Goal: Obtain resource: Download file/media

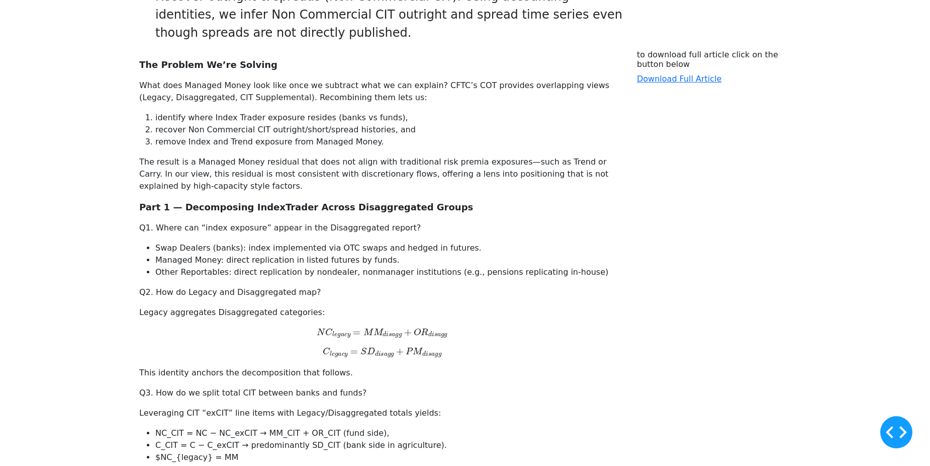
scroll to position [352, 0]
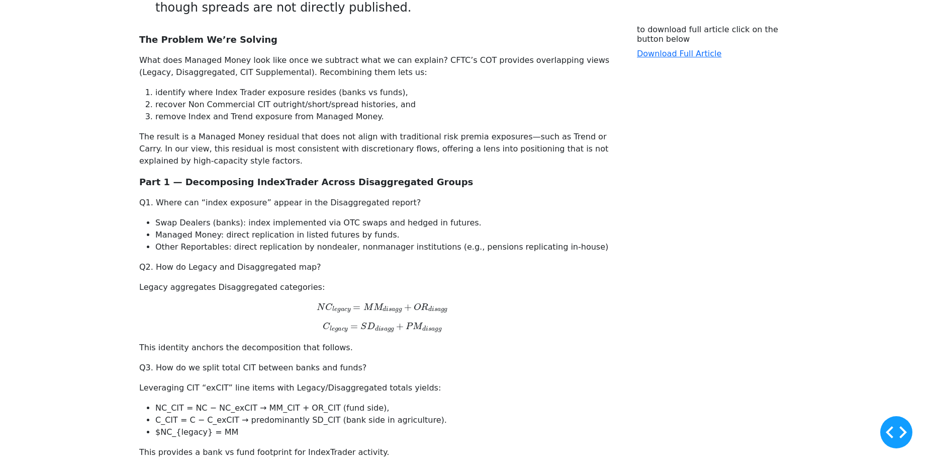
drag, startPoint x: 785, startPoint y: 210, endPoint x: 684, endPoint y: 201, distance: 100.9
drag, startPoint x: 604, startPoint y: 221, endPoint x: 604, endPoint y: 230, distance: 9.0
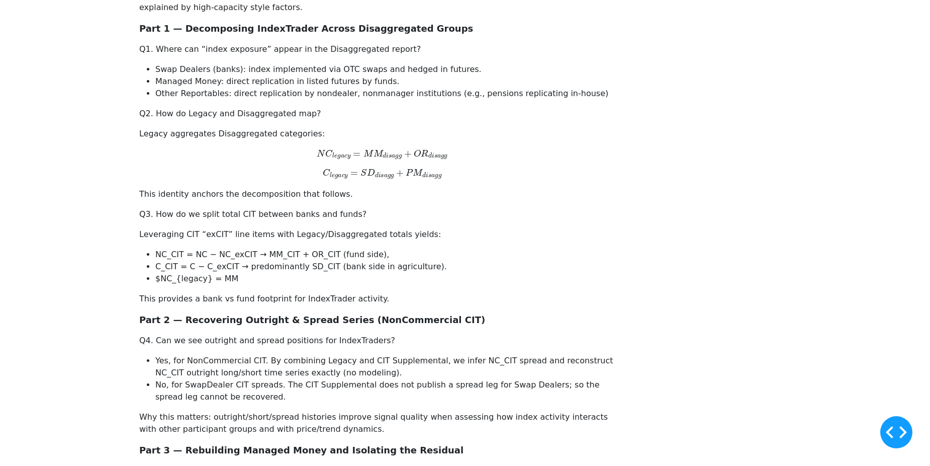
scroll to position [503, 0]
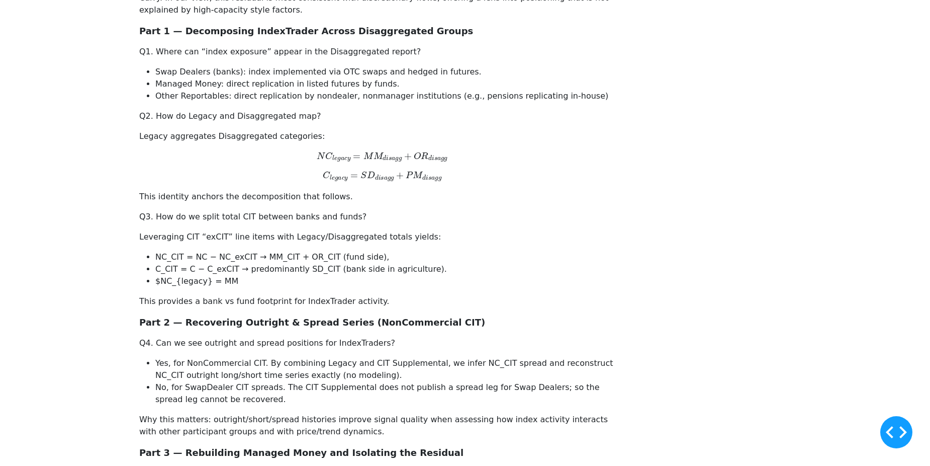
click at [706, 309] on div "to download full article click on the button below Download Full Article" at bounding box center [714, 410] width 166 height 1073
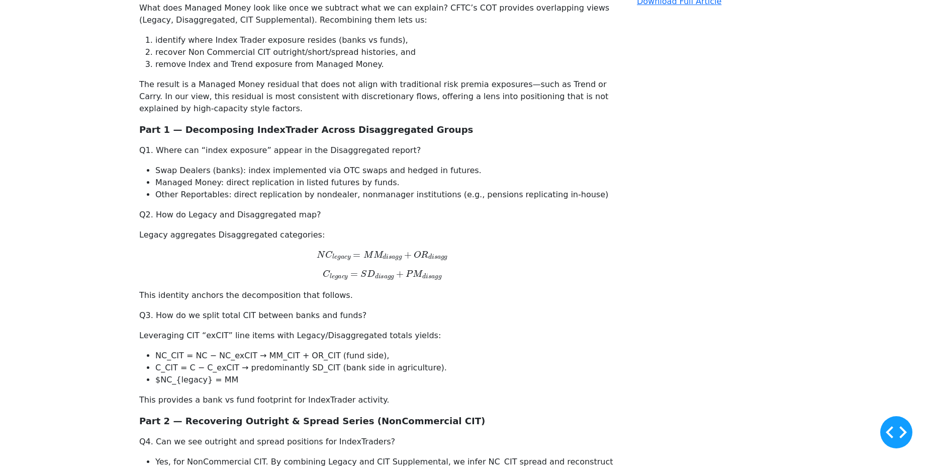
scroll to position [402, 0]
drag, startPoint x: 707, startPoint y: 362, endPoint x: 684, endPoint y: 374, distance: 25.4
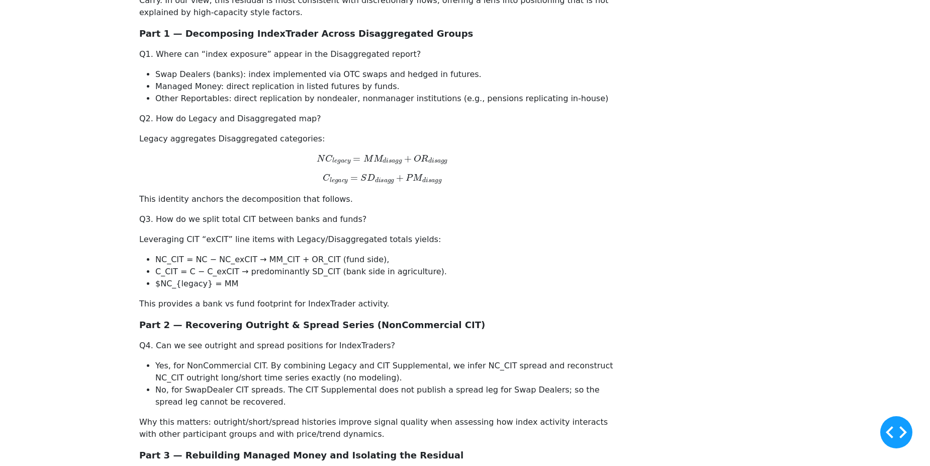
scroll to position [503, 0]
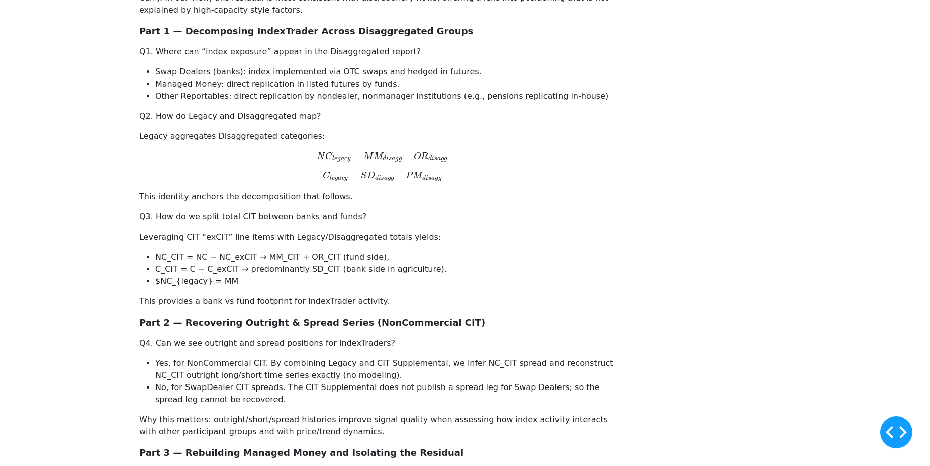
drag, startPoint x: 715, startPoint y: 303, endPoint x: 647, endPoint y: 305, distance: 68.4
click at [653, 306] on div "to download full article click on the button below Download Full Article" at bounding box center [714, 410] width 166 height 1073
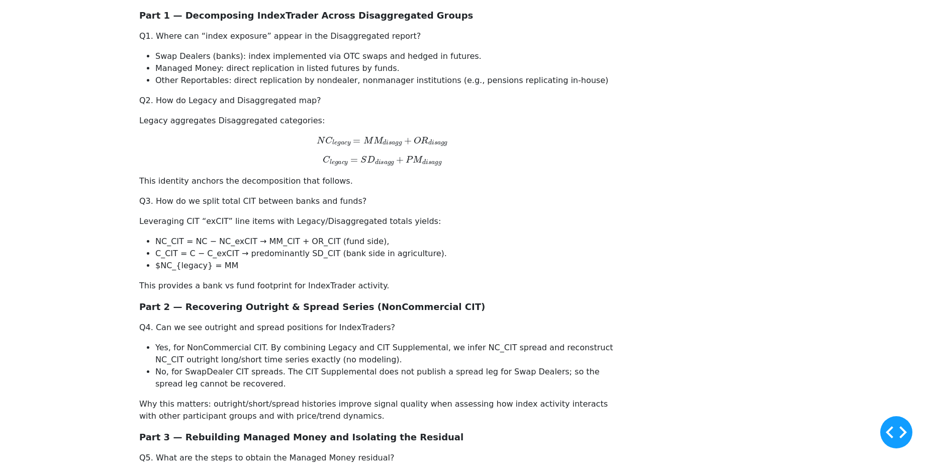
scroll to position [553, 0]
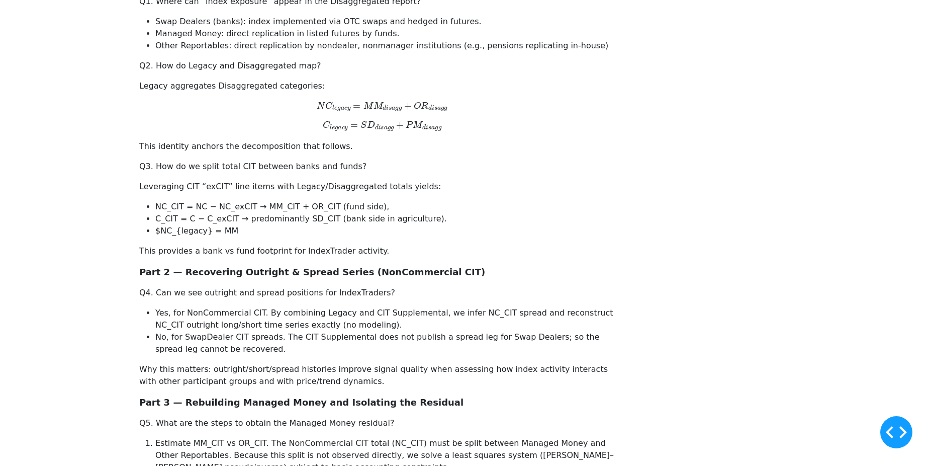
drag, startPoint x: 789, startPoint y: 225, endPoint x: 702, endPoint y: 243, distance: 88.3
click at [702, 243] on div "To read full article click on the button below Download Full Article" at bounding box center [714, 360] width 166 height 1073
drag, startPoint x: 702, startPoint y: 243, endPoint x: 678, endPoint y: 240, distance: 24.8
click at [678, 240] on div "To read full article click on the button below Download Full Article" at bounding box center [714, 360] width 166 height 1073
drag, startPoint x: 678, startPoint y: 240, endPoint x: 664, endPoint y: 218, distance: 26.6
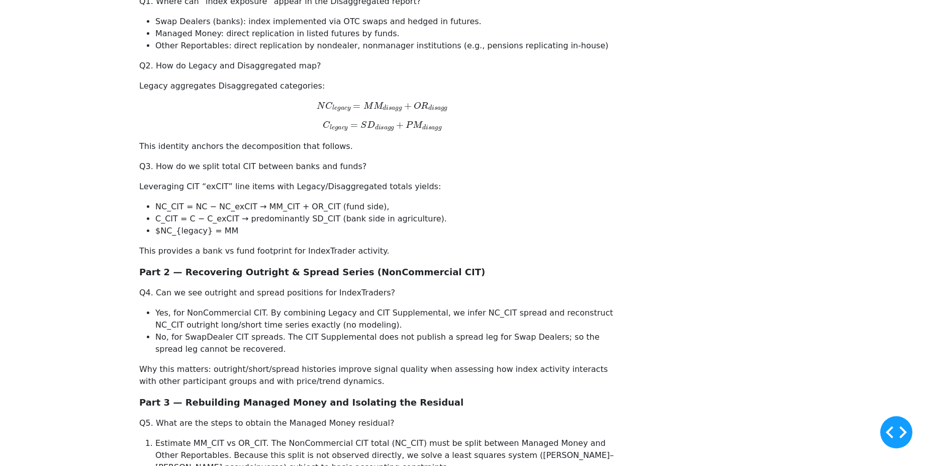
click at [664, 218] on div "To read full article click on the button below Download Full Article" at bounding box center [714, 360] width 166 height 1073
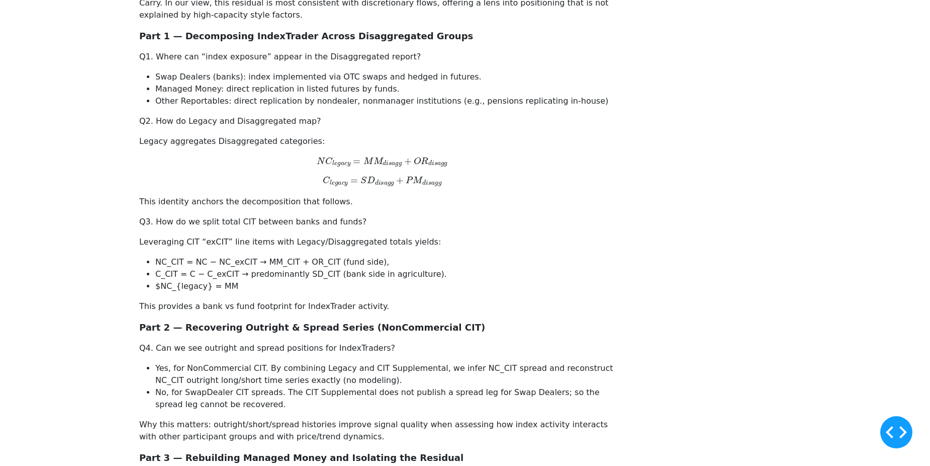
scroll to position [503, 0]
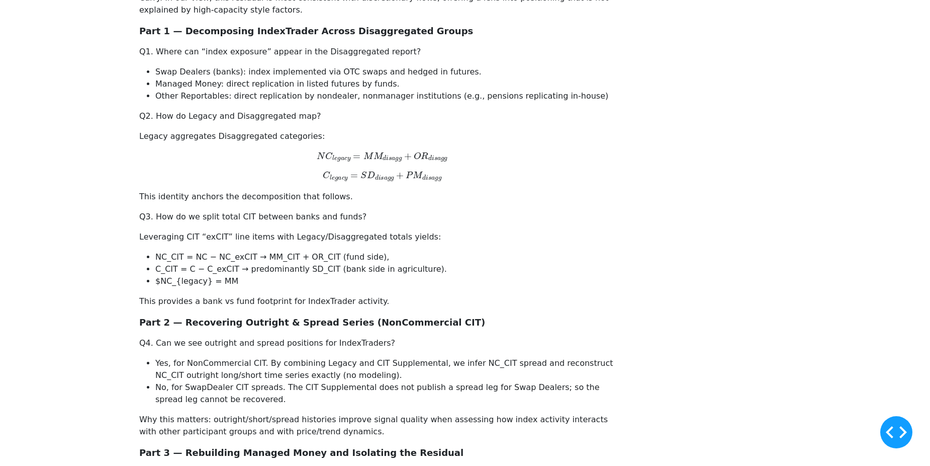
drag, startPoint x: 440, startPoint y: 309, endPoint x: 262, endPoint y: 294, distance: 178.6
click at [262, 294] on div "The Problem We’re Solving What does Managed Money look like once we subtract wh…" at bounding box center [382, 94] width 486 height 425
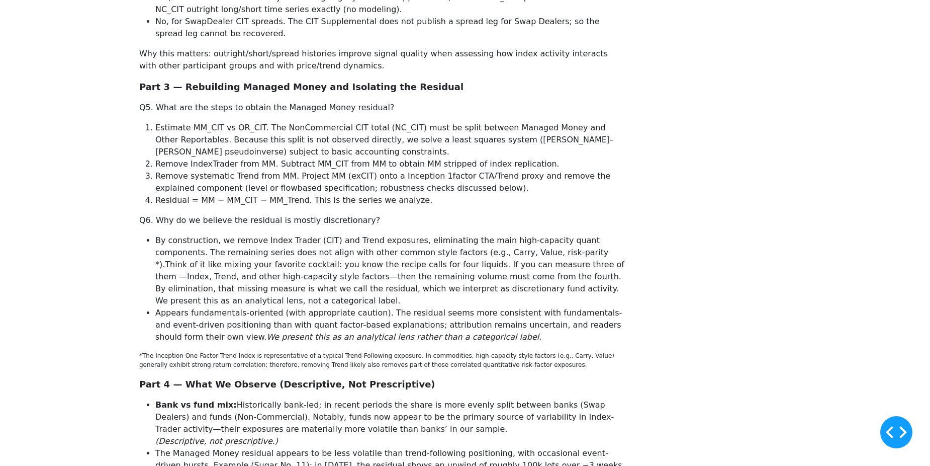
scroll to position [905, 0]
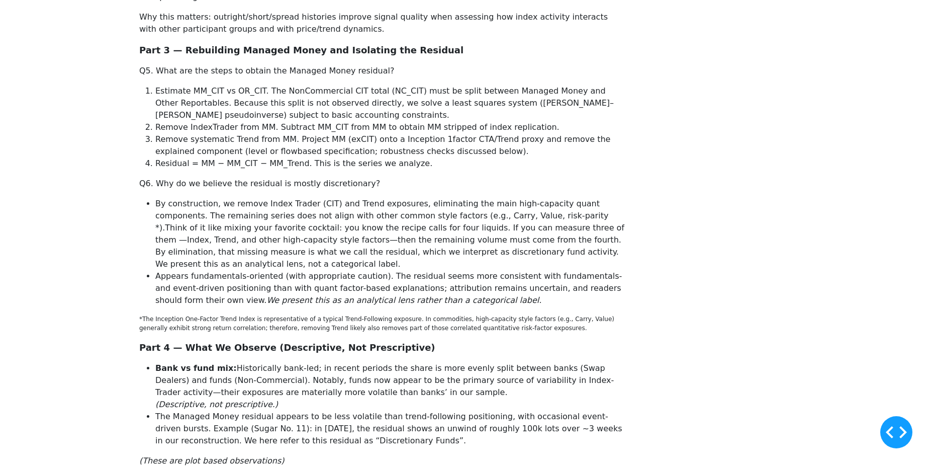
click at [652, 278] on div "To read full article click on the button below Download Full Article" at bounding box center [714, 8] width 166 height 1073
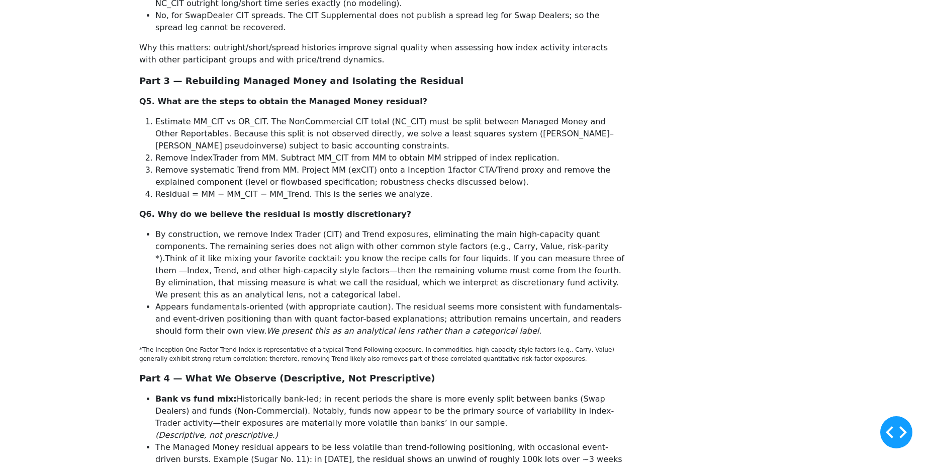
scroll to position [855, 0]
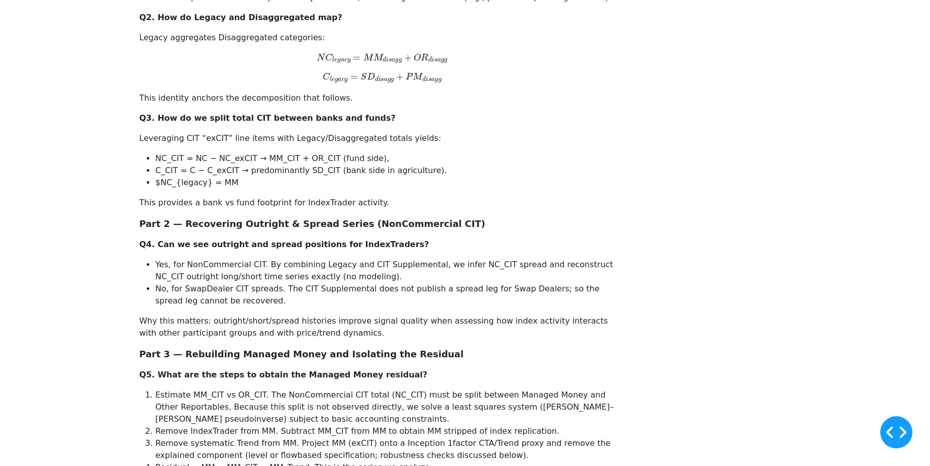
scroll to position [603, 0]
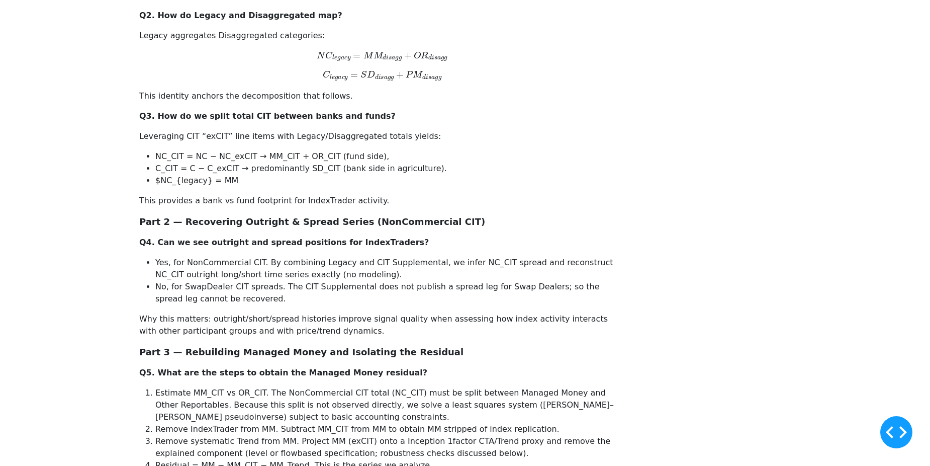
drag, startPoint x: 323, startPoint y: 266, endPoint x: 264, endPoint y: 278, distance: 59.6
drag, startPoint x: 264, startPoint y: 278, endPoint x: 210, endPoint y: 278, distance: 54.8
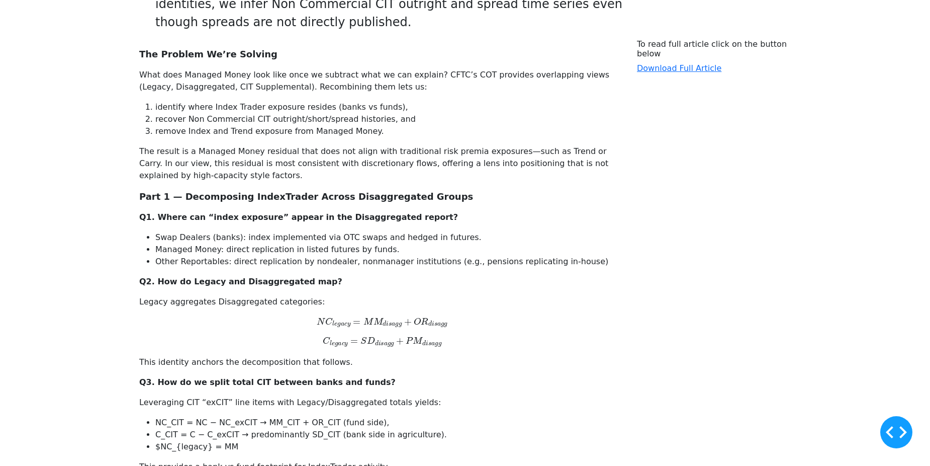
scroll to position [352, 0]
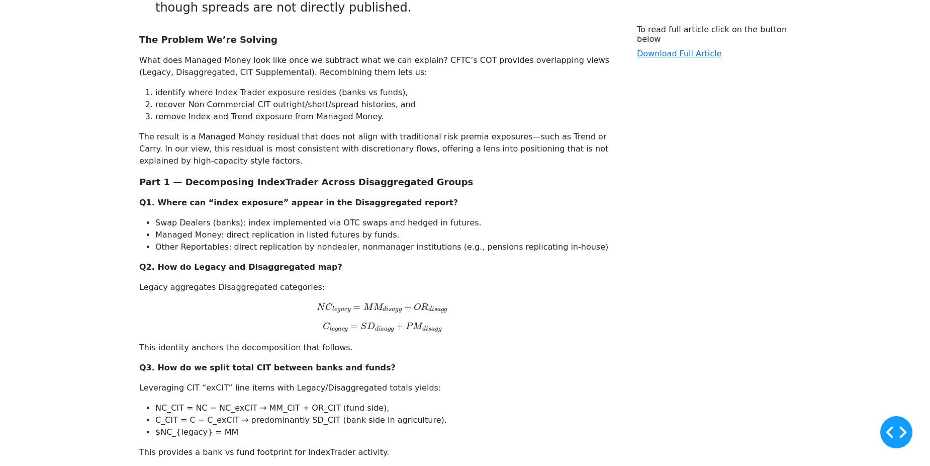
drag, startPoint x: 429, startPoint y: 265, endPoint x: 301, endPoint y: 264, distance: 127.7
drag, startPoint x: 301, startPoint y: 264, endPoint x: 211, endPoint y: 270, distance: 90.2
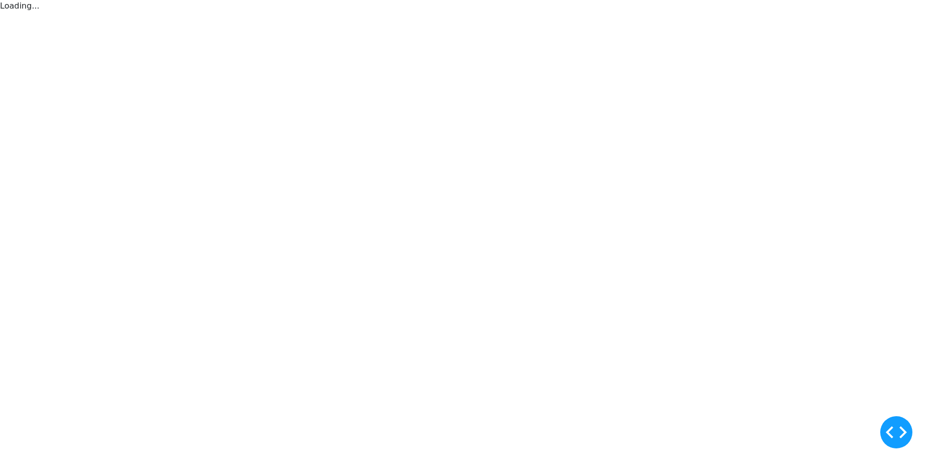
scroll to position [0, 0]
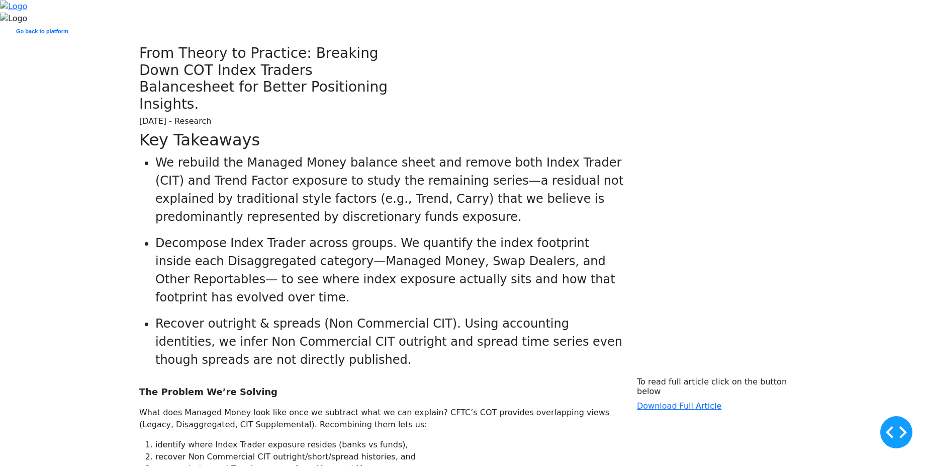
drag, startPoint x: 342, startPoint y: 282, endPoint x: 247, endPoint y: 288, distance: 94.7
click at [247, 288] on div "Key Takeaways We rebuild the Managed Money balance sheet and remove both Index …" at bounding box center [465, 253] width 930 height 246
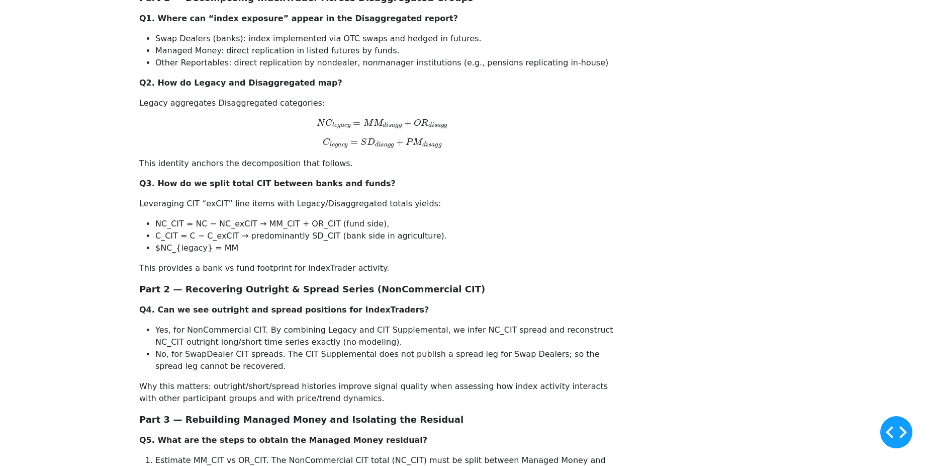
scroll to position [553, 0]
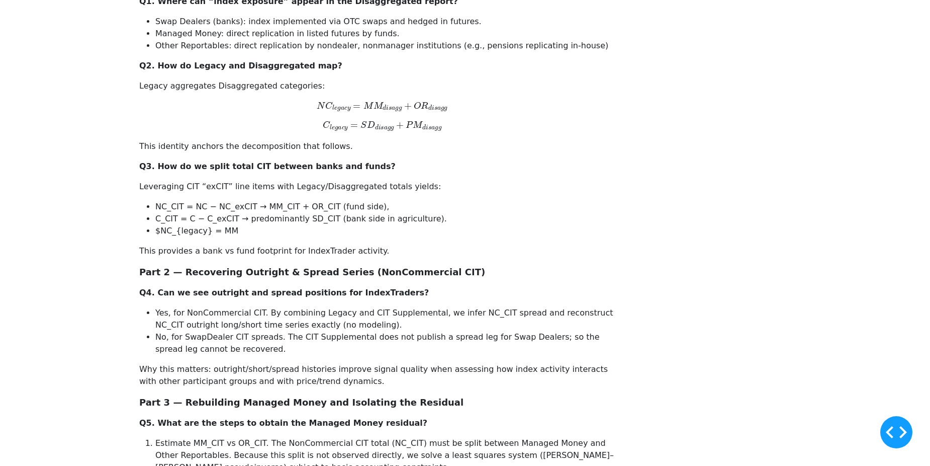
drag, startPoint x: 396, startPoint y: 268, endPoint x: 322, endPoint y: 273, distance: 74.5
click at [322, 273] on div "The Problem We’re Solving What does Managed Money look like once we subtract wh…" at bounding box center [382, 360] width 486 height 1057
drag, startPoint x: 325, startPoint y: 270, endPoint x: 287, endPoint y: 270, distance: 38.2
click at [287, 270] on div "The Problem We’re Solving What does Managed Money look like once we subtract wh…" at bounding box center [382, 360] width 486 height 1057
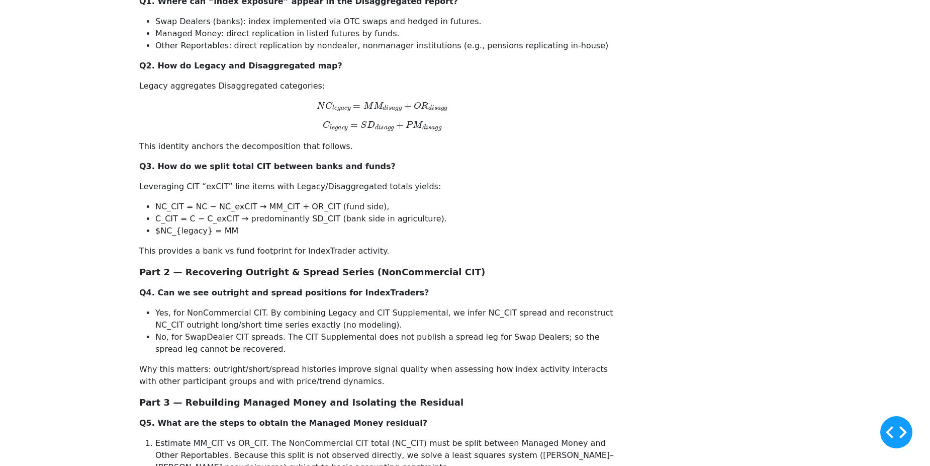
drag, startPoint x: 287, startPoint y: 270, endPoint x: 207, endPoint y: 274, distance: 80.0
click at [207, 274] on div "The Problem We’re Solving What does Managed Money look like once we subtract wh…" at bounding box center [382, 360] width 486 height 1057
drag, startPoint x: 207, startPoint y: 274, endPoint x: 108, endPoint y: 277, distance: 99.6
click at [108, 277] on div "The Problem We’re Solving What does Managed Money look like once we subtract wh…" at bounding box center [465, 360] width 930 height 1073
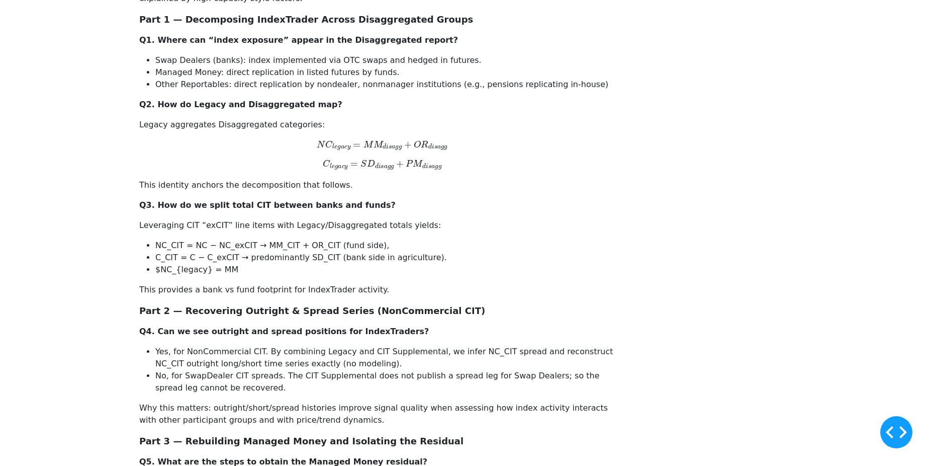
scroll to position [452, 0]
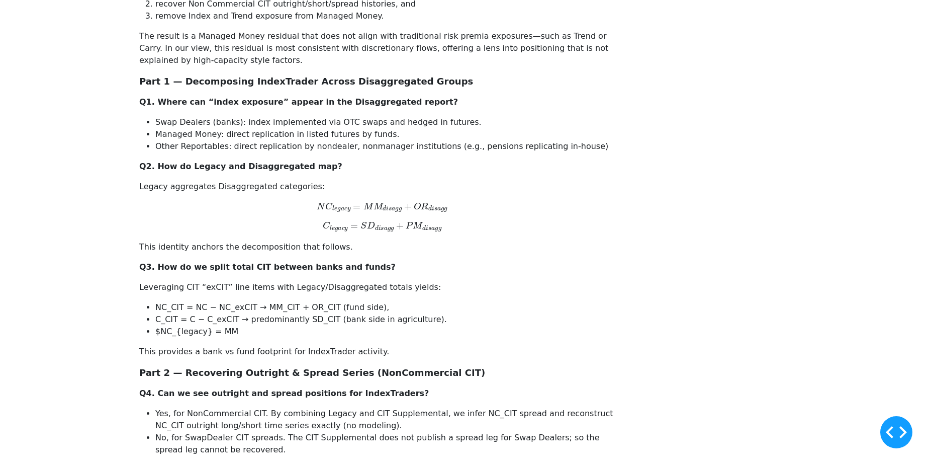
click at [518, 182] on div "The Problem We’re Solving What does Managed Money look like once we subtract wh…" at bounding box center [465, 460] width 930 height 1073
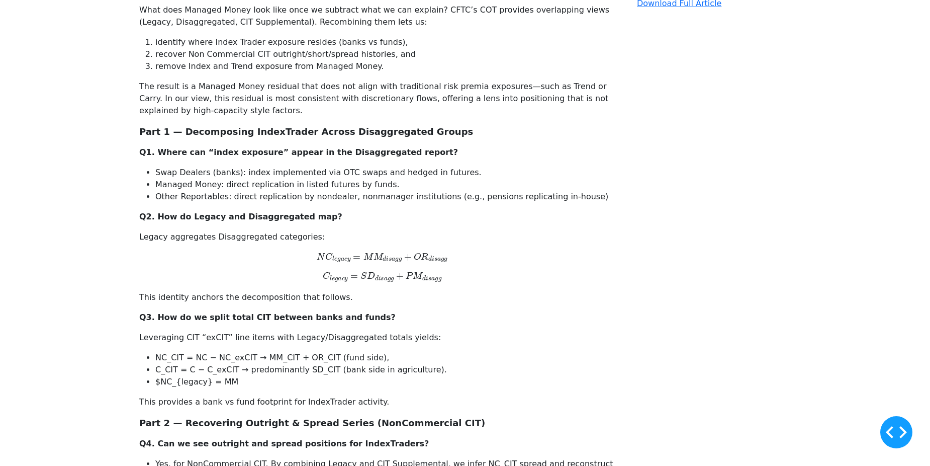
scroll to position [603, 0]
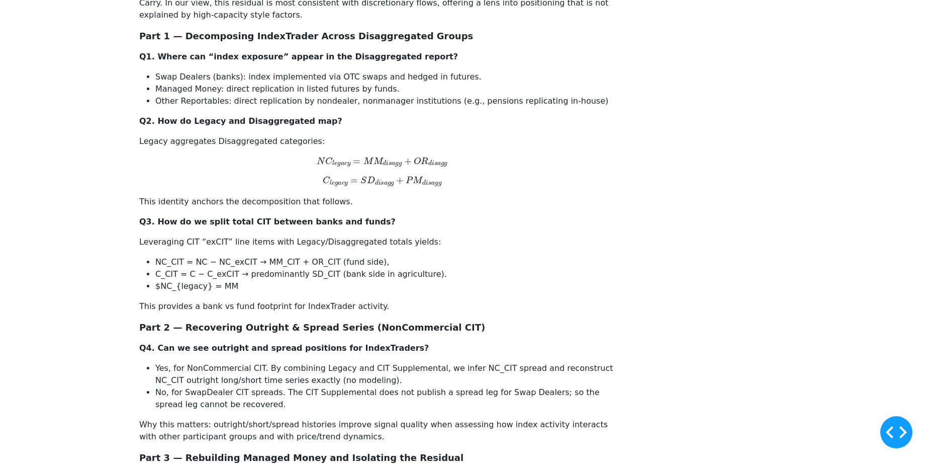
scroll to position [503, 0]
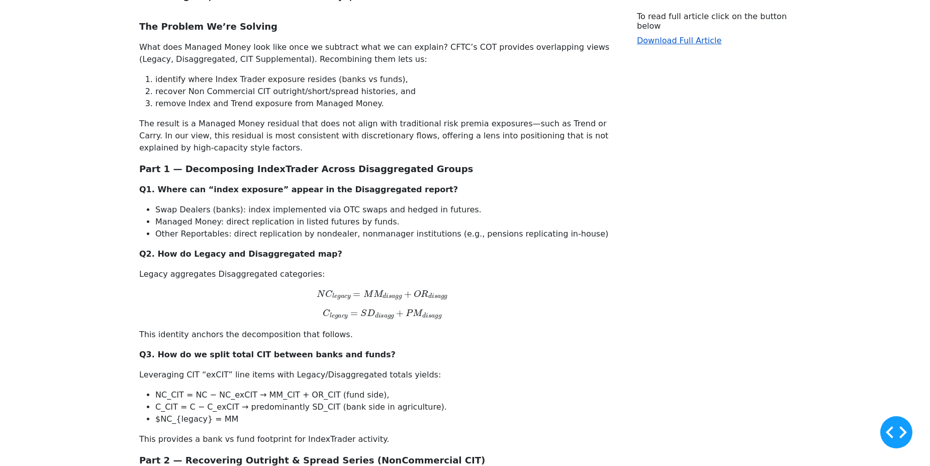
scroll to position [452, 0]
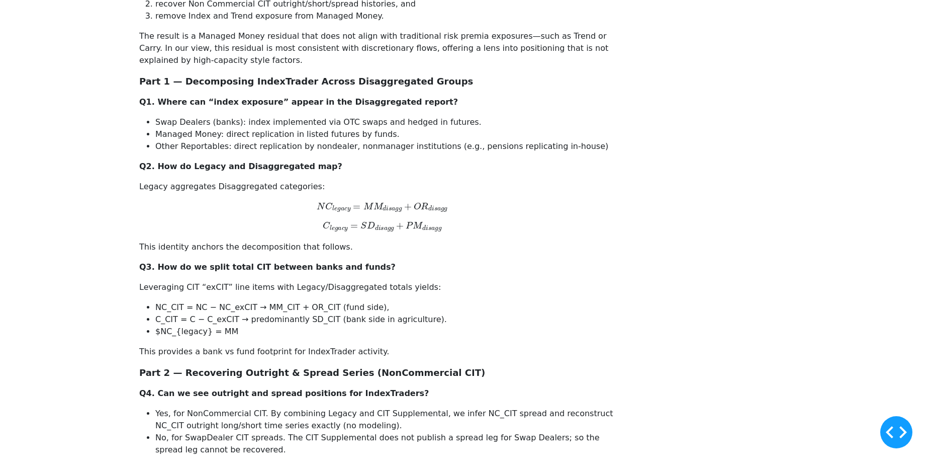
click at [709, 330] on div "To read full article click on the button below Download Full Article" at bounding box center [714, 460] width 166 height 1073
drag, startPoint x: 709, startPoint y: 330, endPoint x: 654, endPoint y: 342, distance: 56.6
click at [654, 342] on div "To read full article click on the button below Download Full Article" at bounding box center [714, 460] width 166 height 1073
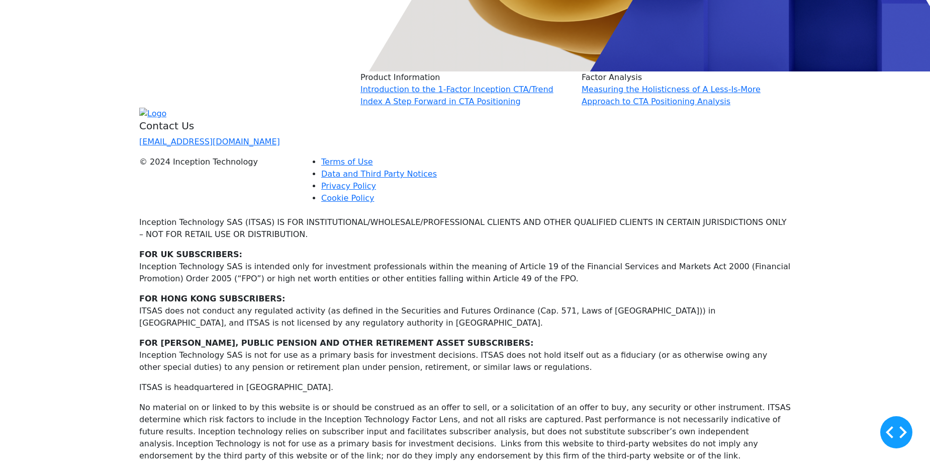
scroll to position [1458, 0]
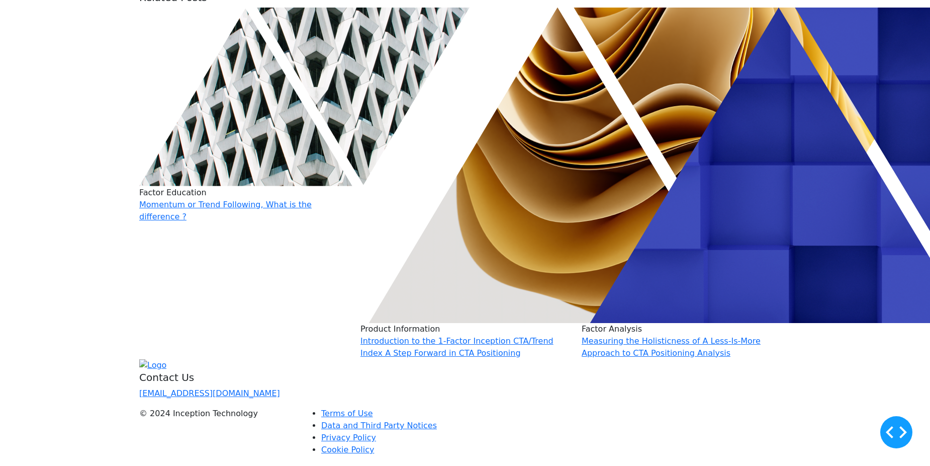
drag, startPoint x: 671, startPoint y: 320, endPoint x: 584, endPoint y: 334, distance: 87.5
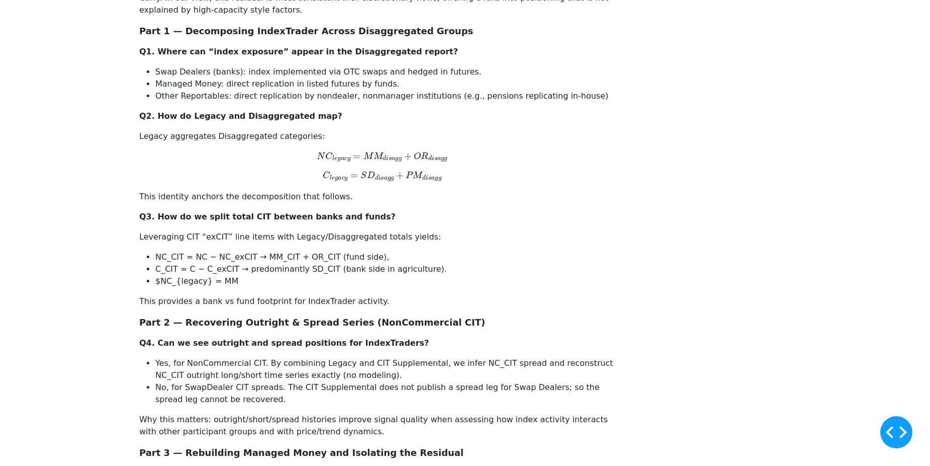
scroll to position [654, 0]
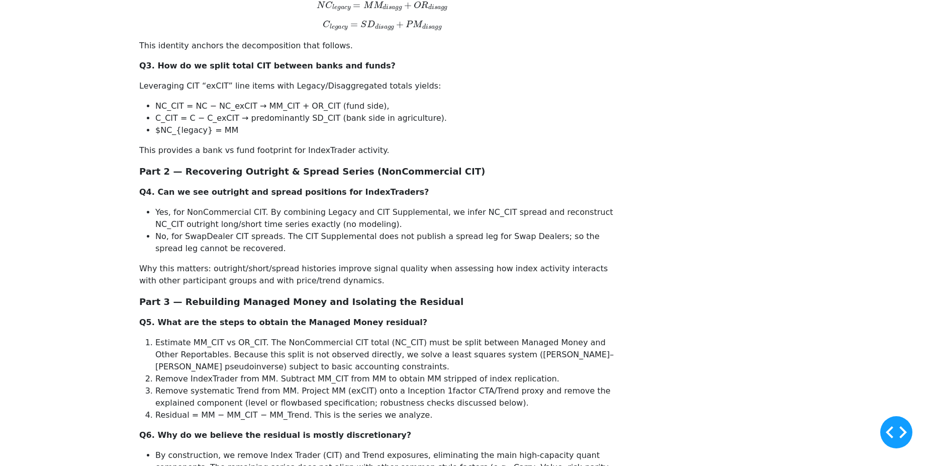
drag, startPoint x: 162, startPoint y: 181, endPoint x: 77, endPoint y: 162, distance: 87.5
click at [76, 162] on div "The Problem We’re Solving What does Managed Money look like once we subtract wh…" at bounding box center [465, 259] width 930 height 1073
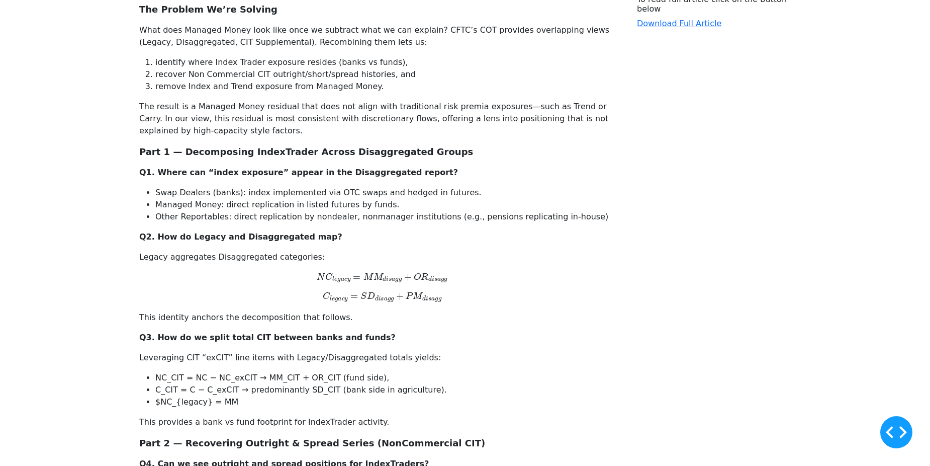
scroll to position [201, 0]
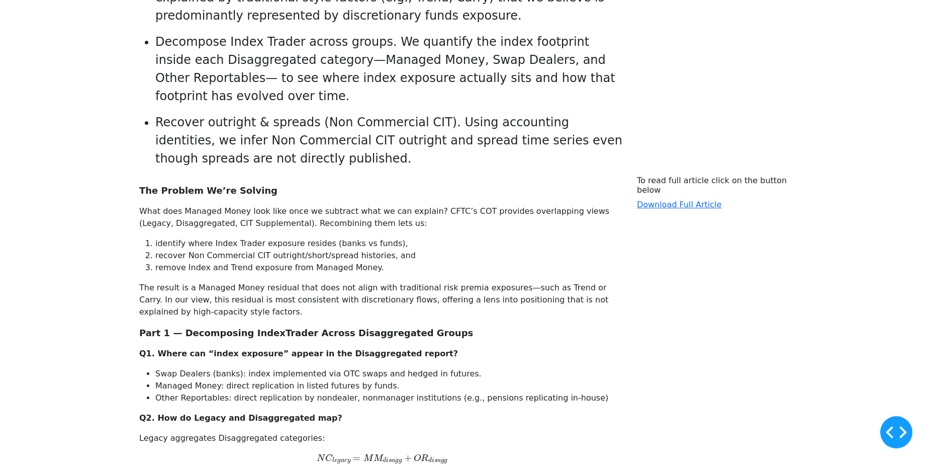
drag, startPoint x: 105, startPoint y: 231, endPoint x: 85, endPoint y: 215, distance: 25.4
click at [86, 175] on div "Key Takeaways We rebuild the Managed Money balance sheet and remove both Index …" at bounding box center [465, 52] width 930 height 246
drag, startPoint x: 212, startPoint y: 212, endPoint x: 122, endPoint y: 210, distance: 90.0
click at [122, 175] on div "Key Takeaways We rebuild the Managed Money balance sheet and remove both Index …" at bounding box center [465, 52] width 930 height 246
drag, startPoint x: 122, startPoint y: 210, endPoint x: 77, endPoint y: 208, distance: 44.8
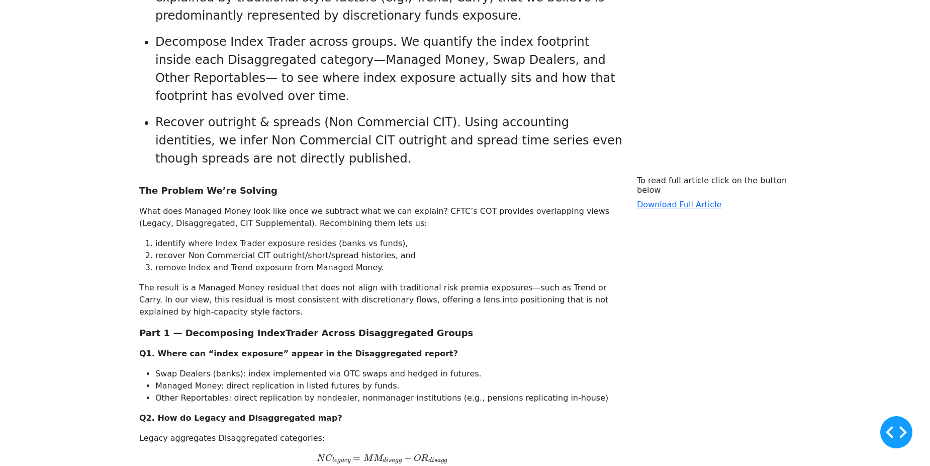
click at [91, 175] on div "Key Takeaways We rebuild the Managed Money balance sheet and remove both Index …" at bounding box center [465, 52] width 930 height 246
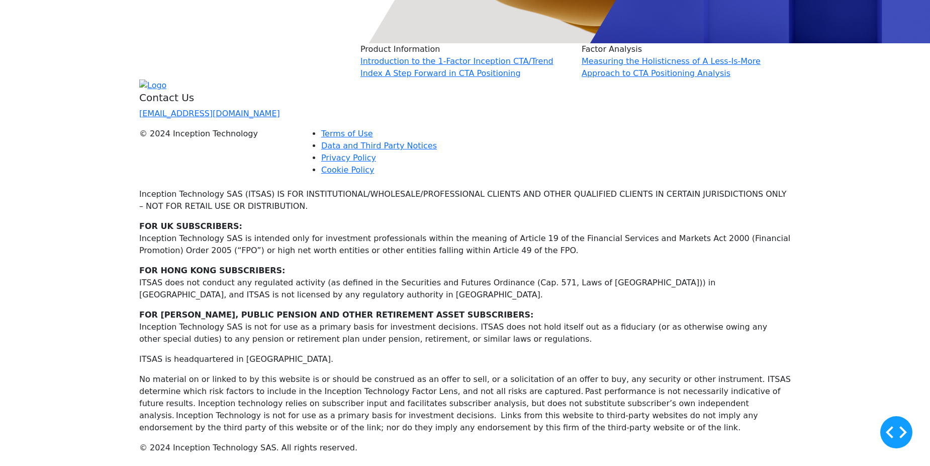
scroll to position [1925, 0]
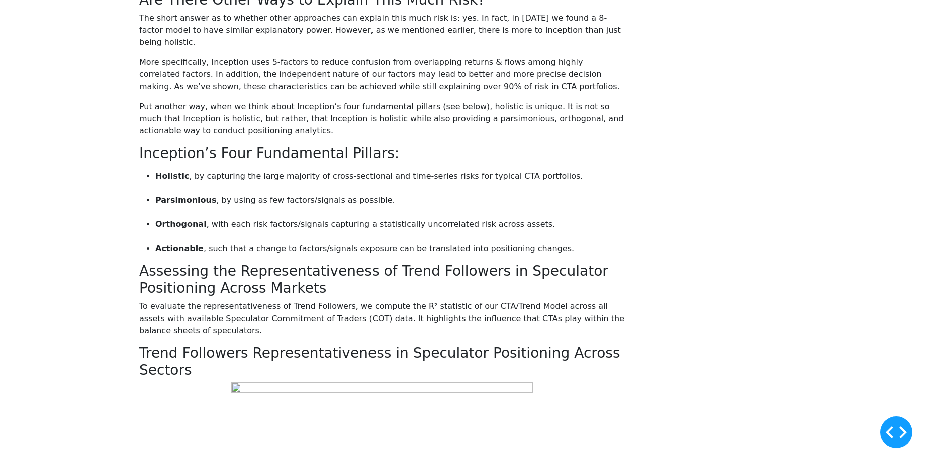
scroll to position [1106, 0]
